Goal: Find specific page/section: Find specific page/section

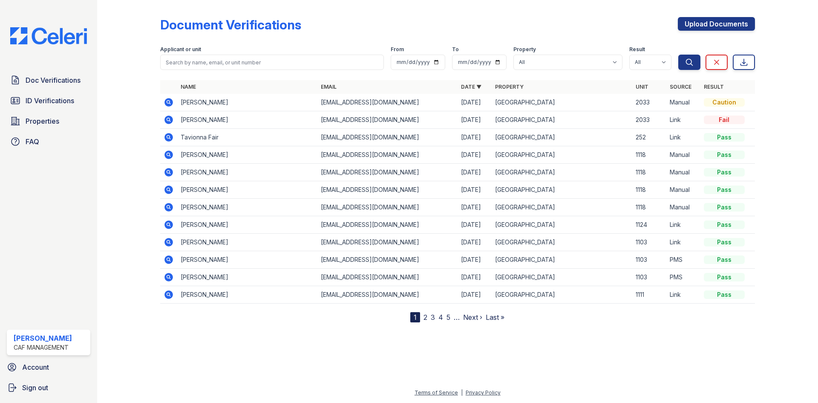
click at [215, 101] on td "[PERSON_NAME]" at bounding box center [247, 102] width 140 height 17
click at [169, 102] on icon at bounding box center [168, 102] width 2 height 2
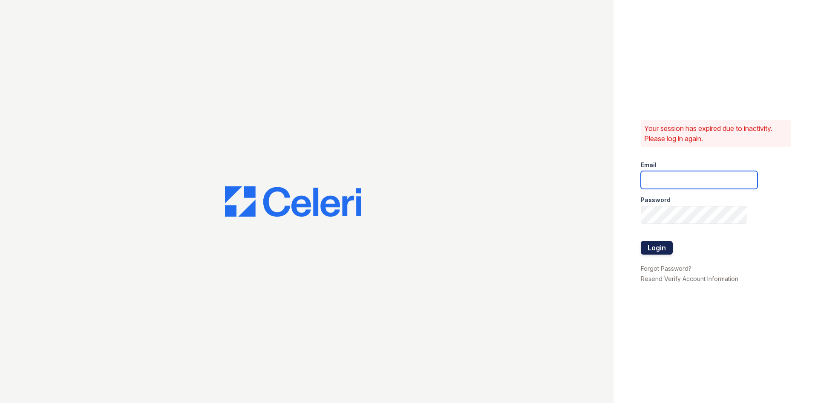
type input "[EMAIL_ADDRESS][DOMAIN_NAME]"
click at [653, 248] on button "Login" at bounding box center [657, 248] width 32 height 14
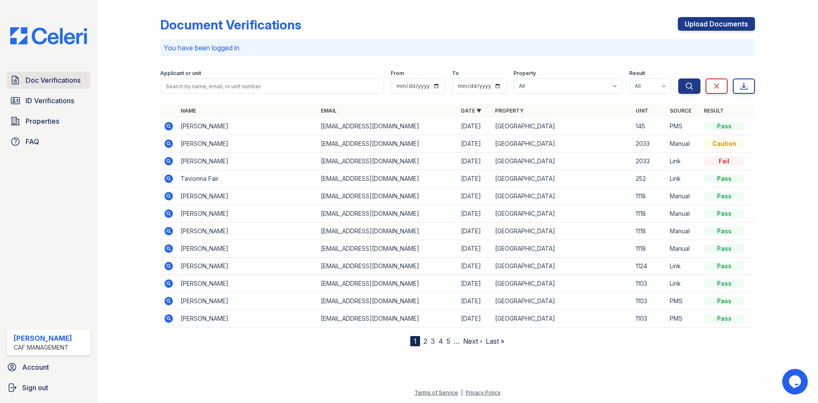
click at [61, 81] on span "Doc Verifications" at bounding box center [53, 80] width 55 height 10
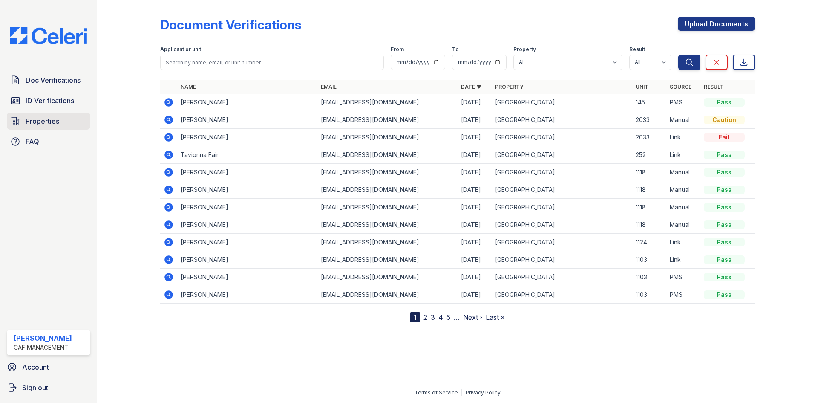
click at [39, 122] on span "Properties" at bounding box center [43, 121] width 34 height 10
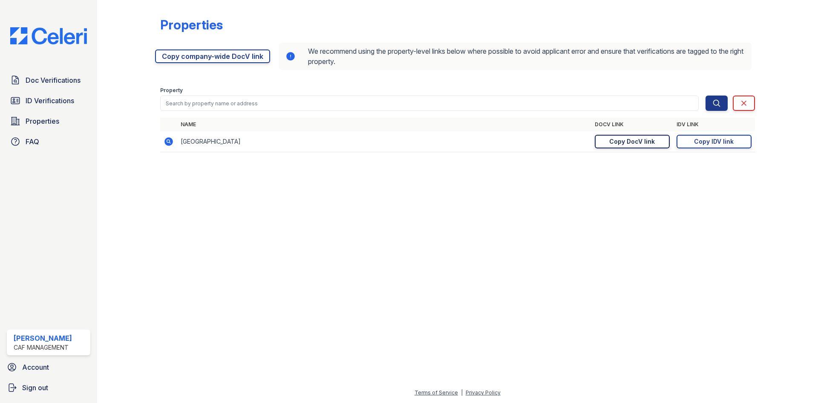
click at [636, 146] on link "Copy DocV link Copy link" at bounding box center [632, 142] width 75 height 14
click at [42, 80] on span "Doc Verifications" at bounding box center [53, 80] width 55 height 10
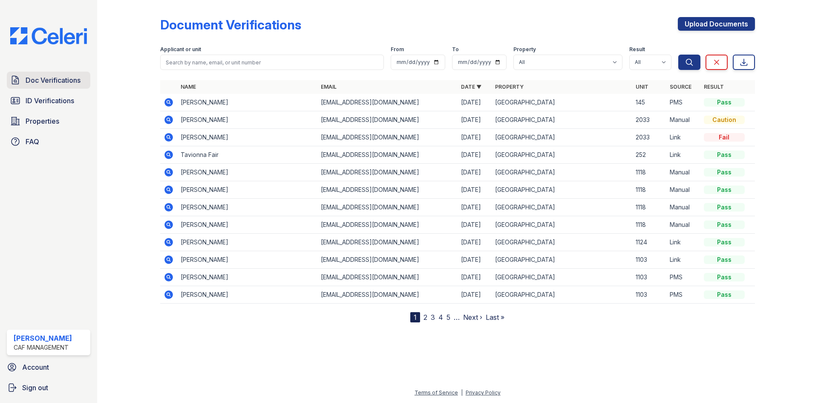
click at [52, 79] on span "Doc Verifications" at bounding box center [53, 80] width 55 height 10
click at [55, 81] on span "Doc Verifications" at bounding box center [53, 80] width 55 height 10
click at [168, 101] on icon at bounding box center [169, 102] width 10 height 10
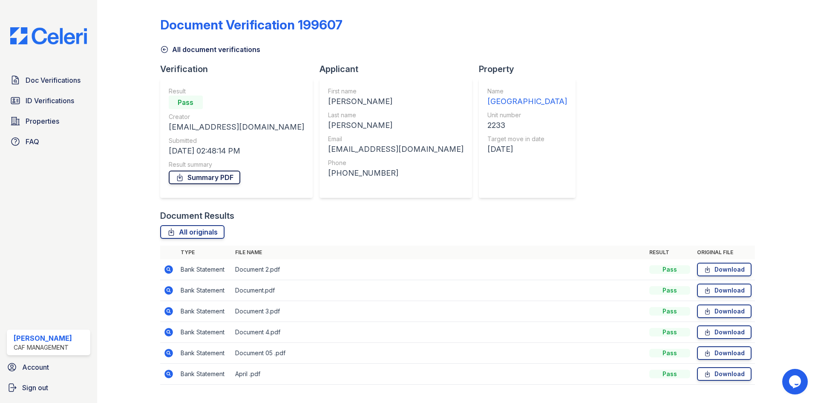
click at [203, 179] on link "Summary PDF" at bounding box center [205, 177] width 72 height 14
click at [50, 102] on span "ID Verifications" at bounding box center [50, 100] width 49 height 10
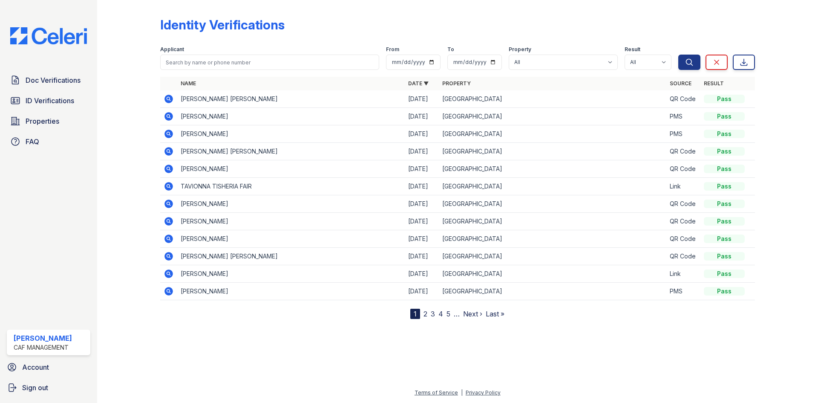
click at [427, 311] on link "2" at bounding box center [426, 313] width 4 height 9
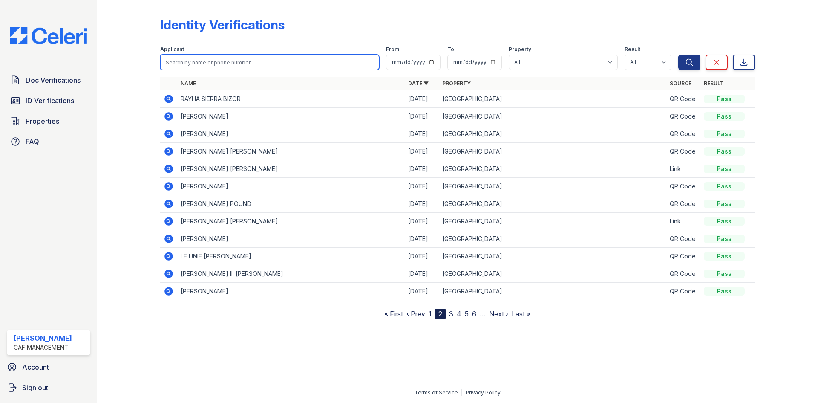
click at [239, 65] on input "search" at bounding box center [269, 62] width 219 height 15
paste input "Almaguer"
type input "jaqueline Almaguer"
click at [678, 55] on button "Search" at bounding box center [689, 62] width 22 height 15
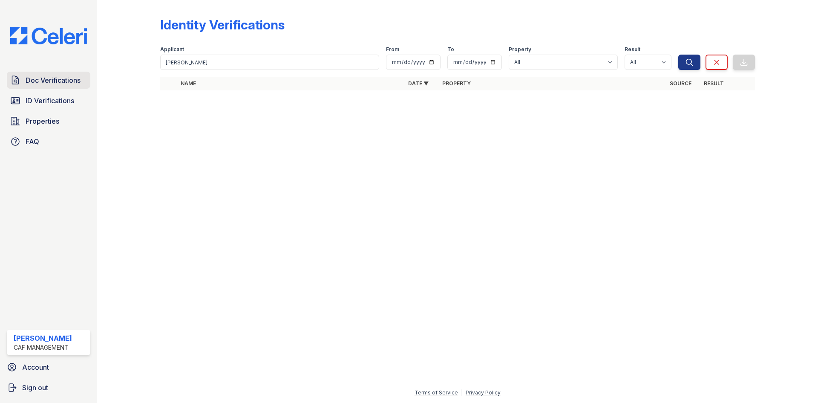
click at [49, 82] on span "Doc Verifications" at bounding box center [53, 80] width 55 height 10
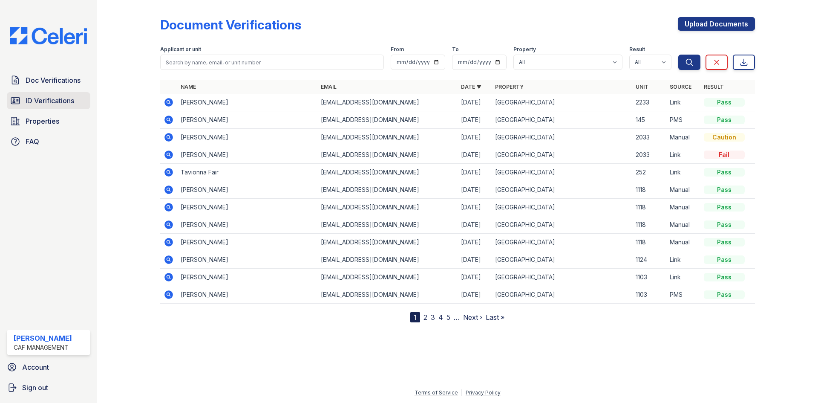
click at [48, 98] on span "ID Verifications" at bounding box center [50, 100] width 49 height 10
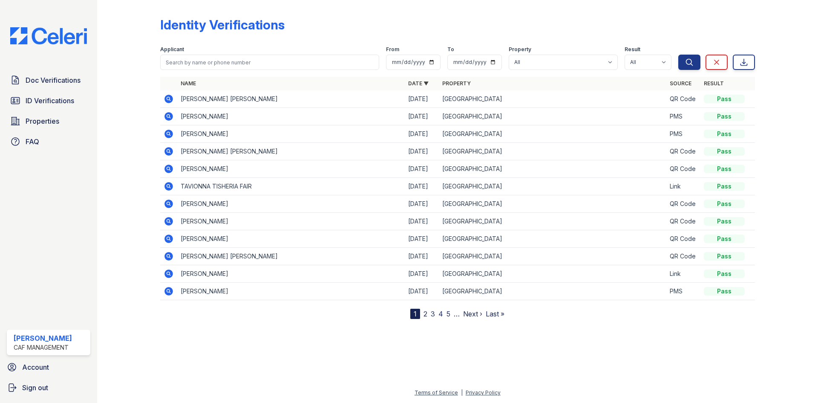
click at [425, 313] on link "2" at bounding box center [426, 313] width 4 height 9
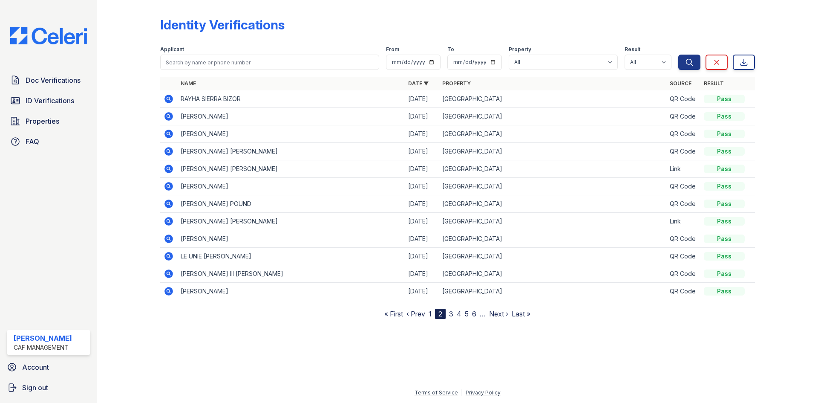
click at [451, 316] on link "3" at bounding box center [451, 313] width 4 height 9
click at [456, 315] on link "4" at bounding box center [455, 313] width 5 height 9
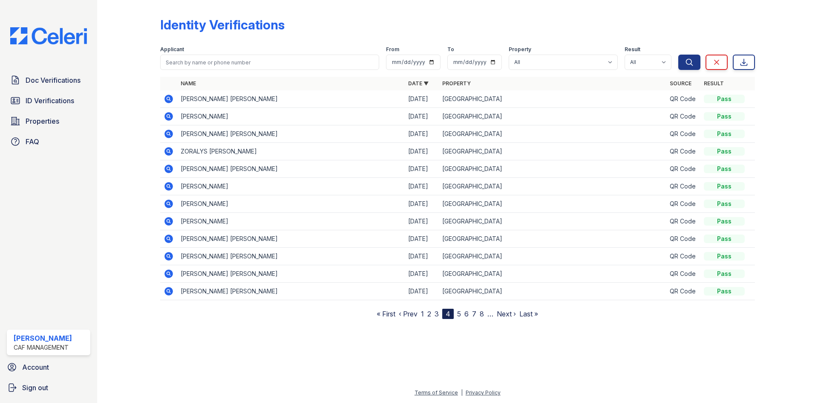
click at [460, 316] on link "5" at bounding box center [459, 313] width 4 height 9
click at [460, 314] on nav "« First ‹ Prev 1 2 3 4 5 6 7 8 9 … Next › Last »" at bounding box center [457, 314] width 169 height 10
click at [462, 314] on link "6" at bounding box center [463, 313] width 4 height 9
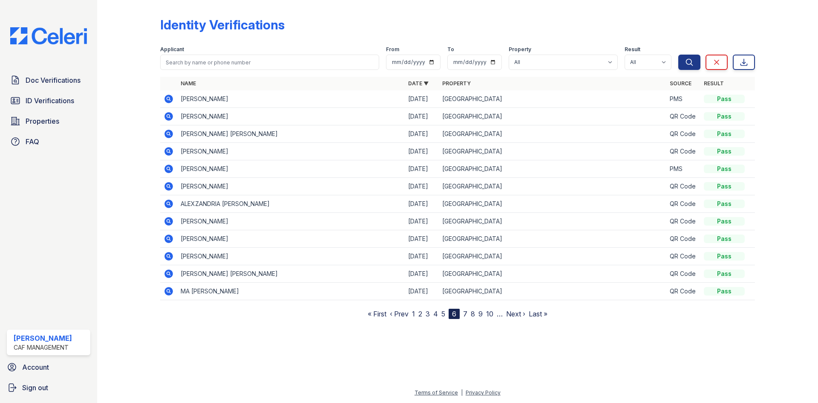
click at [414, 312] on link "1" at bounding box center [413, 313] width 3 height 9
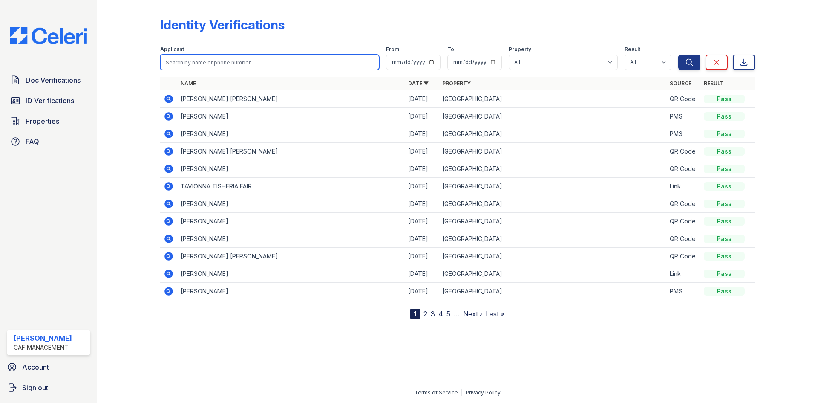
click at [242, 64] on input "search" at bounding box center [269, 62] width 219 height 15
paste input "Almaguer"
type input "Almaguer"
click at [678, 55] on button "Search" at bounding box center [689, 62] width 22 height 15
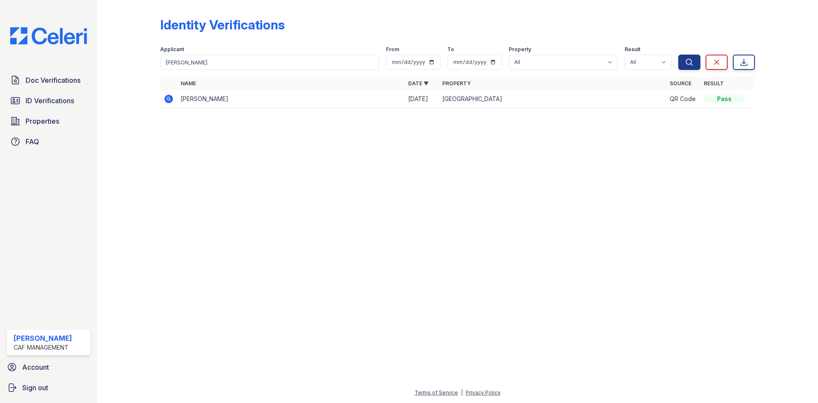
click at [170, 98] on icon at bounding box center [169, 99] width 10 height 10
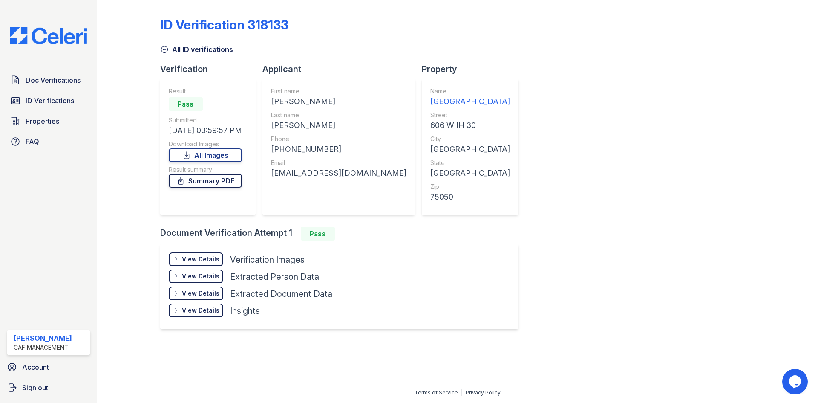
click at [222, 177] on link "Summary PDF" at bounding box center [205, 181] width 73 height 14
click at [208, 259] on div "View Details" at bounding box center [200, 259] width 37 height 9
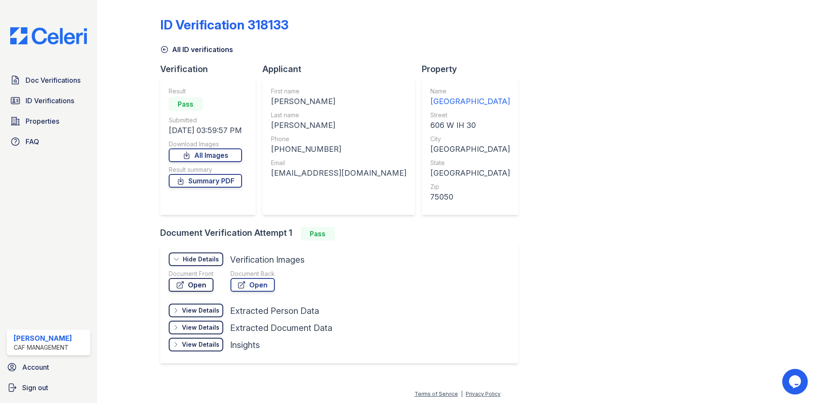
click at [196, 286] on link "Open" at bounding box center [191, 285] width 45 height 14
click at [23, 81] on link "Doc Verifications" at bounding box center [49, 80] width 84 height 17
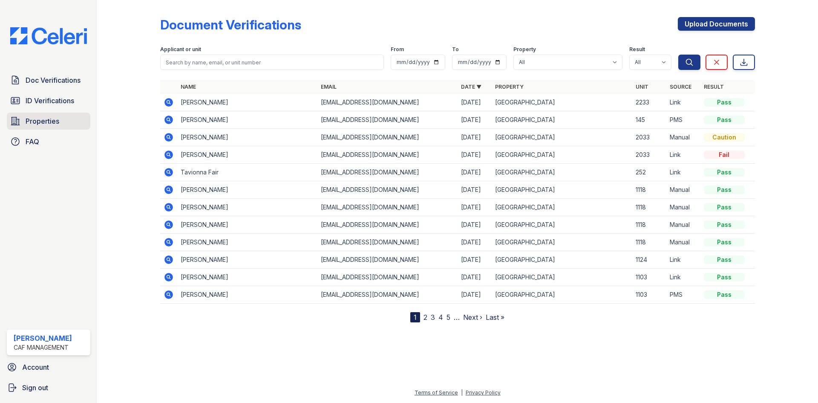
click at [44, 120] on span "Properties" at bounding box center [43, 121] width 34 height 10
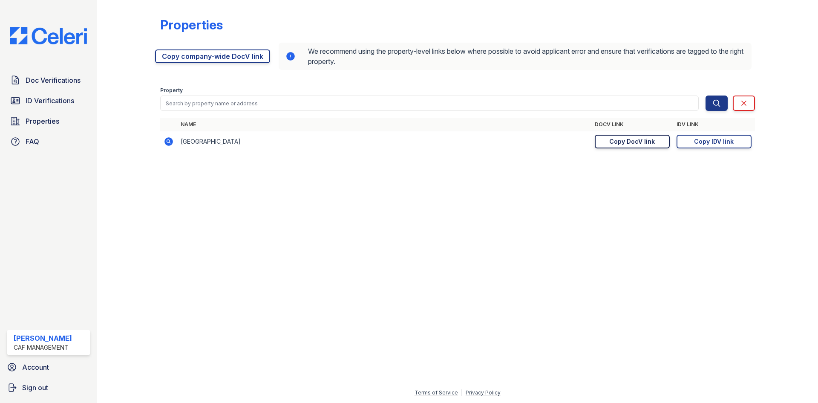
click at [624, 138] on div "Copy DocV link" at bounding box center [632, 141] width 46 height 9
click at [730, 145] on div "Copy IDV link" at bounding box center [714, 141] width 40 height 9
